Goal: Task Accomplishment & Management: Manage account settings

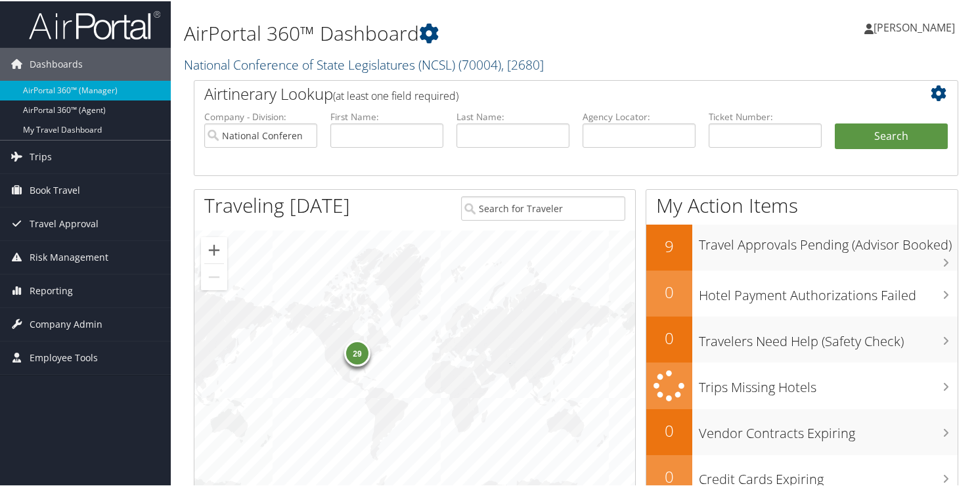
click at [238, 66] on link "National Conference of State Legislatures (NCSL) ( 70004 ) , [ 2680 ]" at bounding box center [364, 63] width 360 height 18
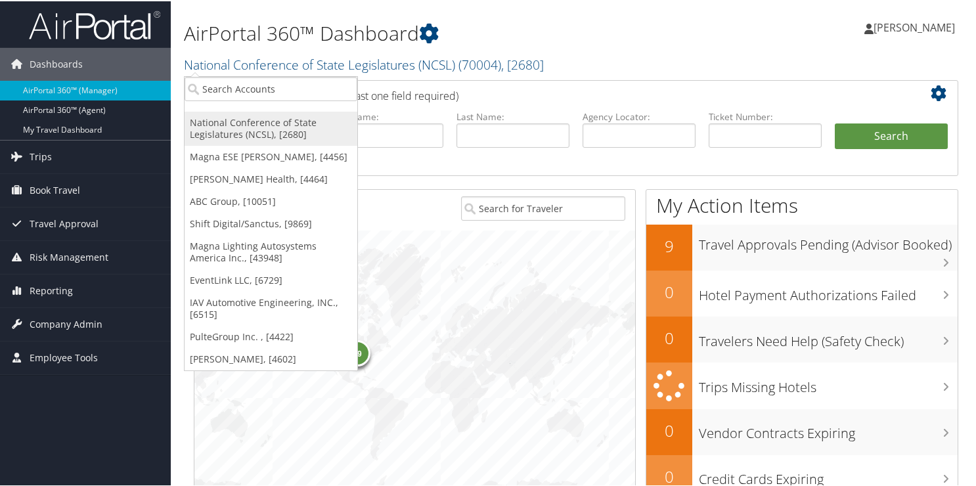
click at [219, 121] on link "National Conference of State Legislatures (NCSL), [2680]" at bounding box center [271, 127] width 173 height 34
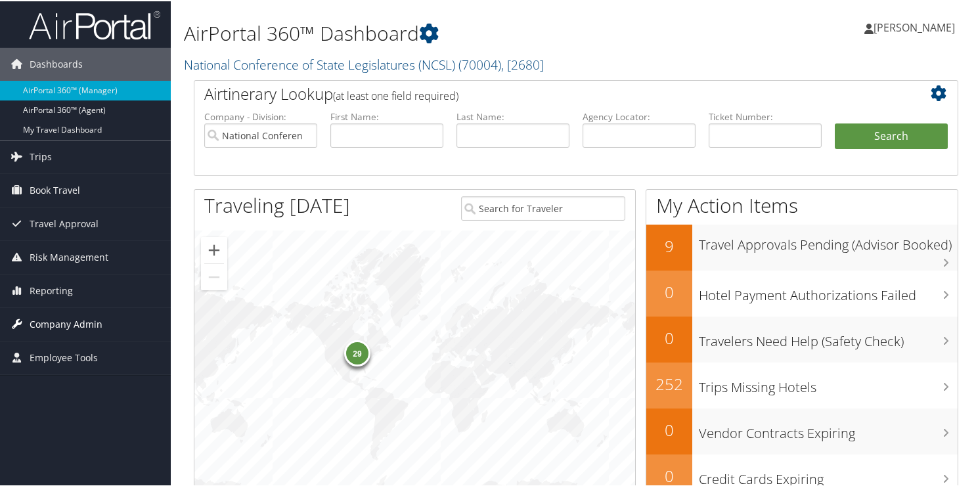
click at [60, 320] on span "Company Admin" at bounding box center [66, 323] width 73 height 33
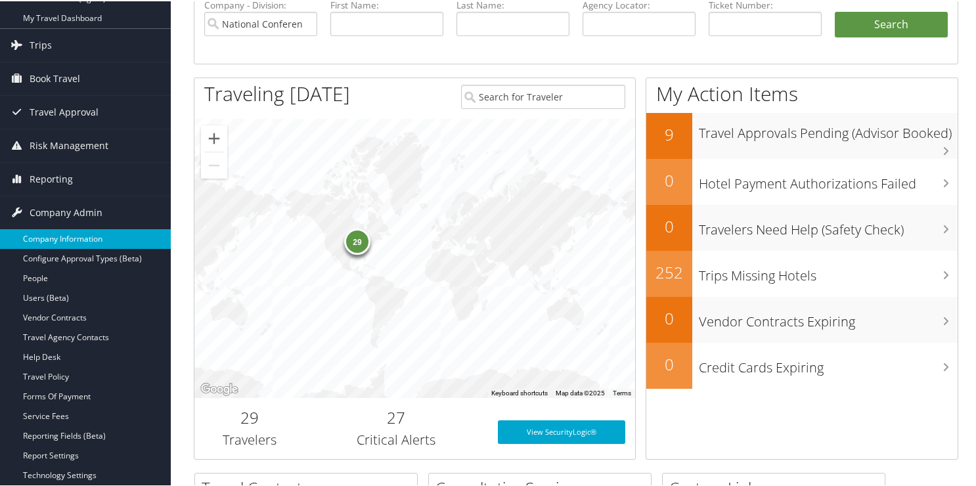
scroll to position [131, 0]
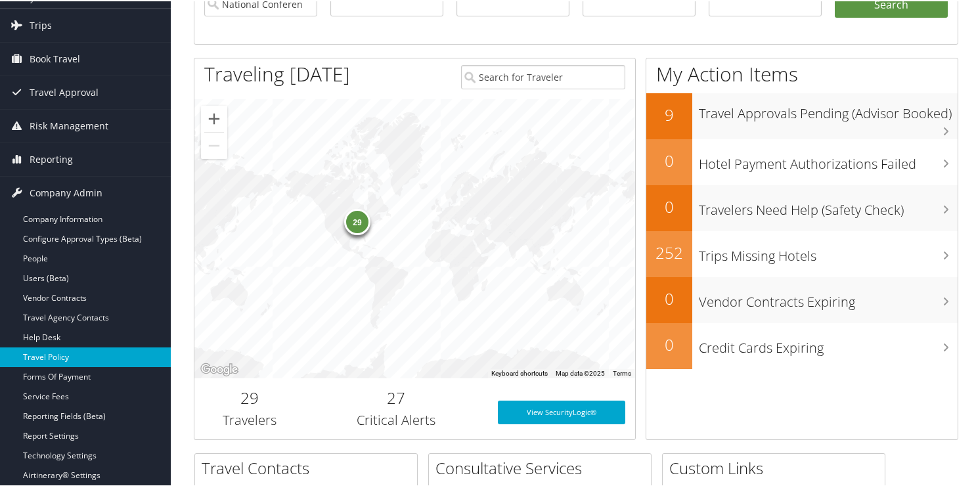
click at [80, 351] on link "Travel Policy" at bounding box center [85, 356] width 171 height 20
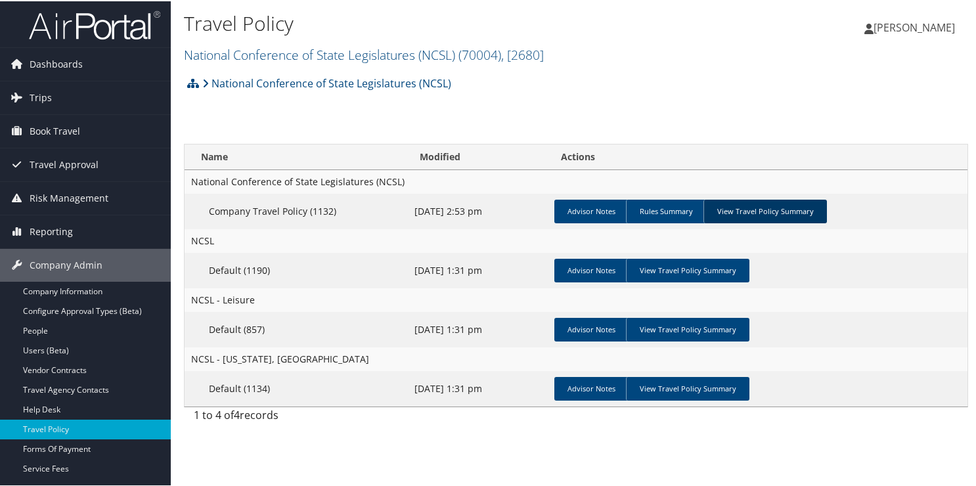
click at [789, 204] on link "View Travel Policy Summary" at bounding box center [764, 210] width 123 height 24
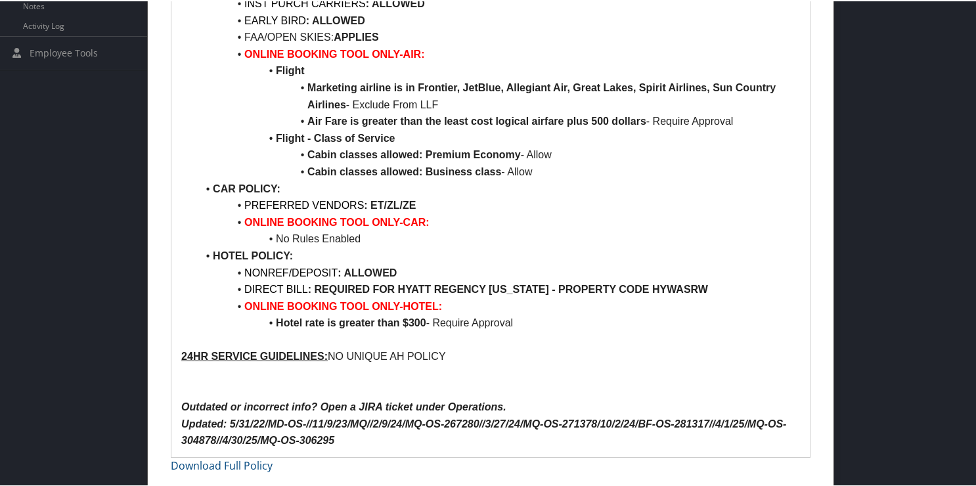
scroll to position [26, 0]
